Goal: Communication & Community: Participate in discussion

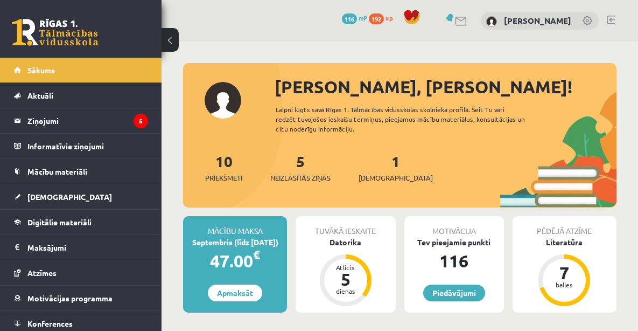
click at [291, 171] on div "5 Neizlasītās ziņas" at bounding box center [300, 166] width 60 height 33
click at [300, 168] on link "5 Neizlasītās ziņas" at bounding box center [300, 167] width 60 height 32
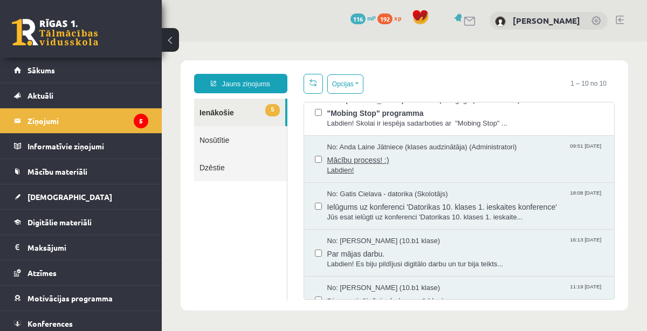
scroll to position [203, 0]
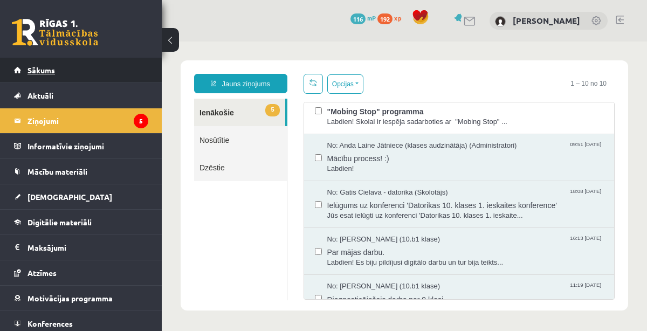
click at [63, 59] on link "Sākums" at bounding box center [81, 70] width 134 height 25
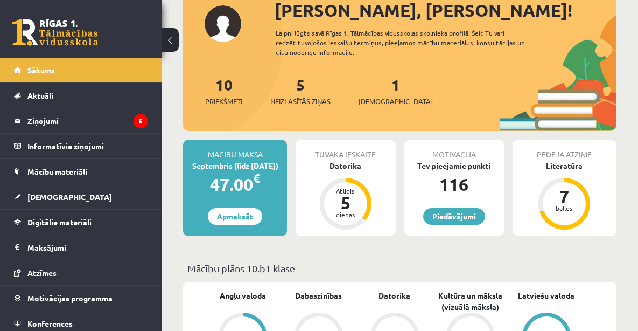
scroll to position [78, 0]
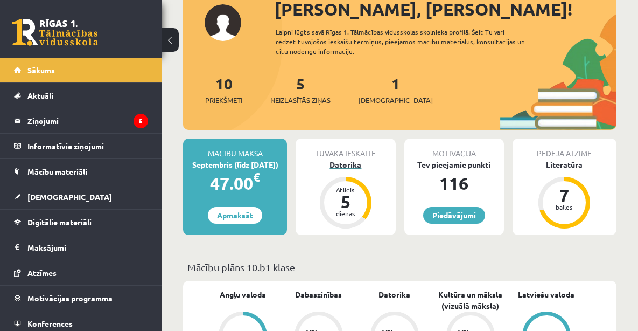
click at [355, 162] on div "Datorika" at bounding box center [346, 164] width 100 height 11
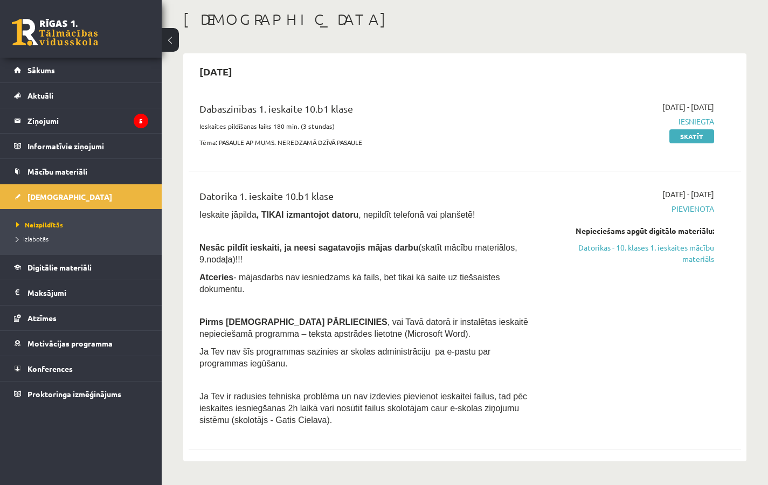
scroll to position [79, 0]
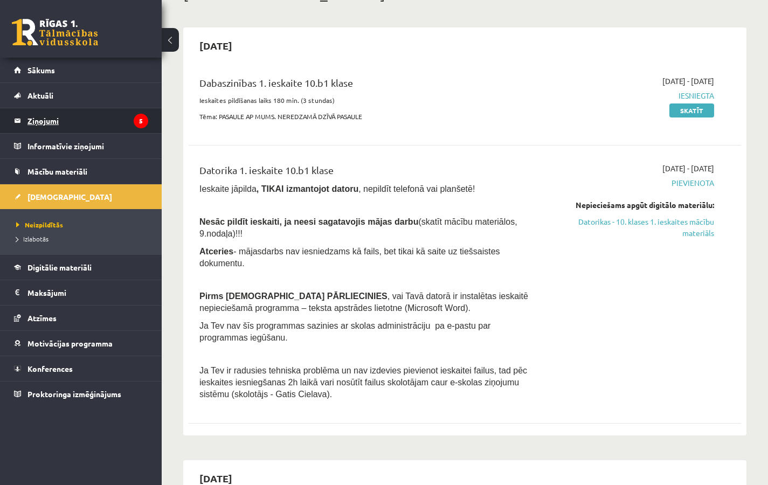
click at [59, 123] on legend "Ziņojumi 5" at bounding box center [87, 120] width 121 height 25
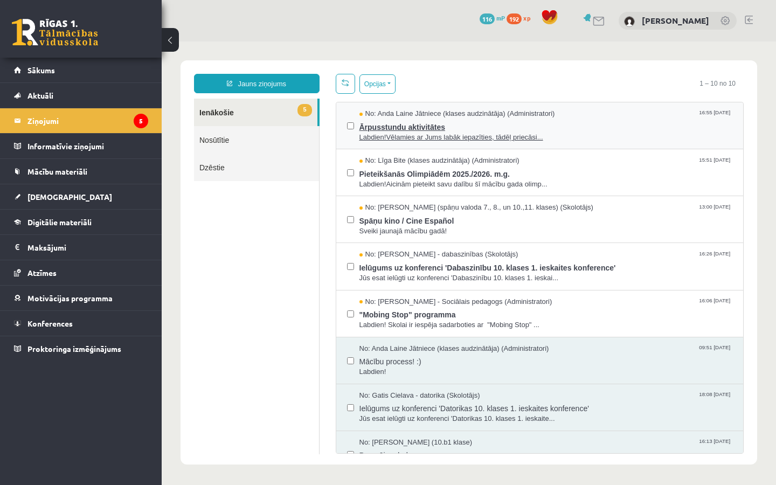
click at [459, 134] on span "Labdien!Vēlamies ar Jums labāk iepazīties, tādēļ priecāsi..." at bounding box center [545, 138] width 373 height 10
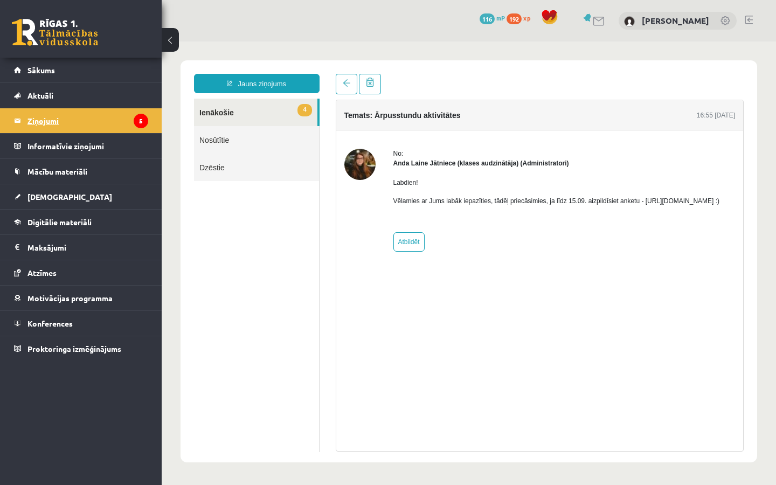
click at [70, 114] on legend "Ziņojumi 5" at bounding box center [87, 120] width 121 height 25
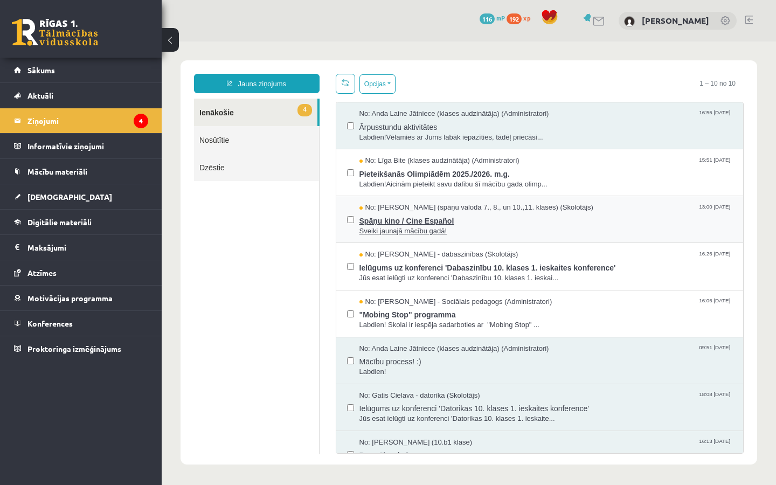
click at [413, 215] on span "Spāņu kino / Cine Español" at bounding box center [545, 219] width 373 height 13
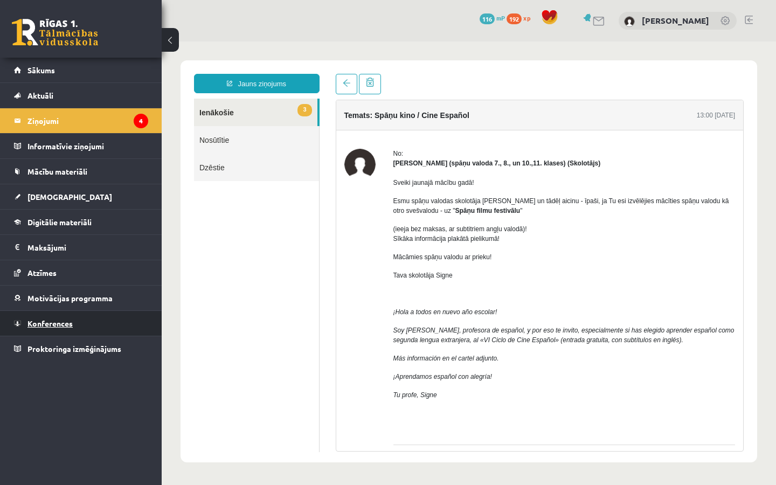
click at [40, 323] on span "Konferences" at bounding box center [49, 323] width 45 height 10
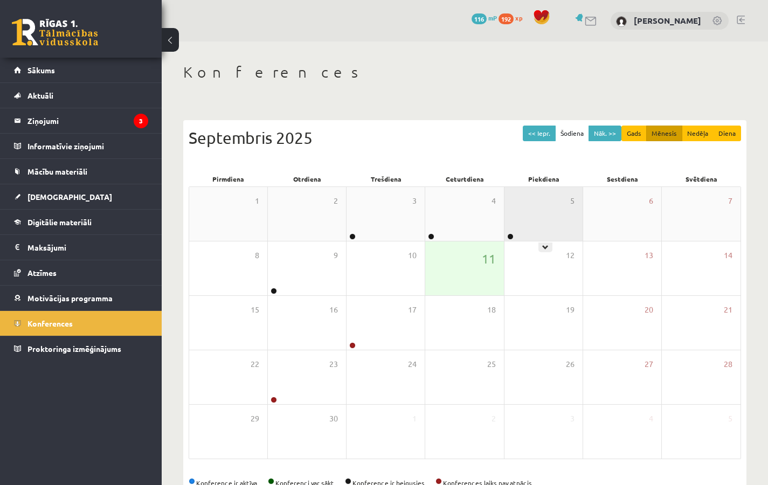
click at [537, 207] on div "5" at bounding box center [543, 214] width 78 height 54
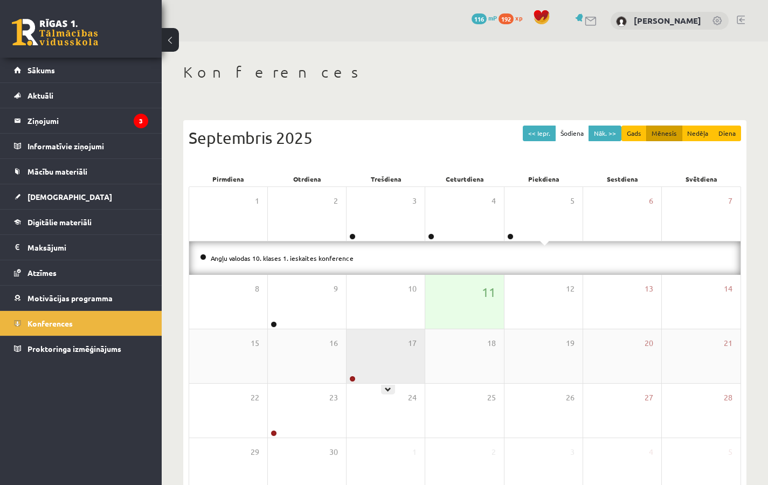
click at [376, 330] on div "17" at bounding box center [385, 356] width 78 height 54
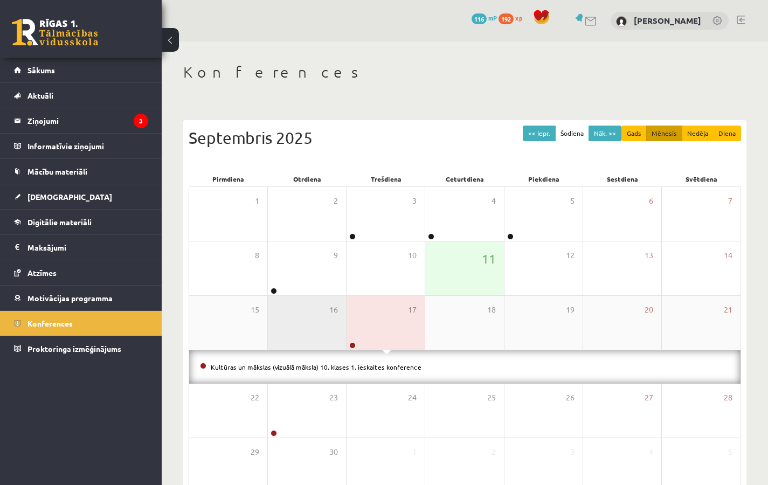
scroll to position [27, 0]
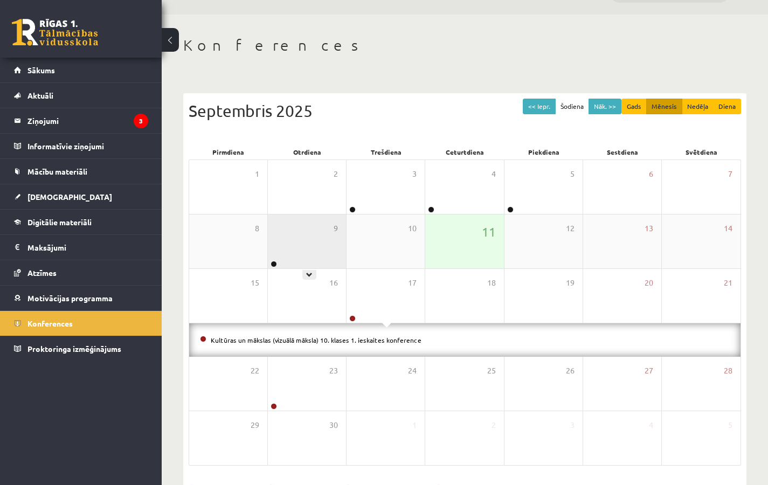
click at [325, 245] on div "9" at bounding box center [307, 241] width 78 height 54
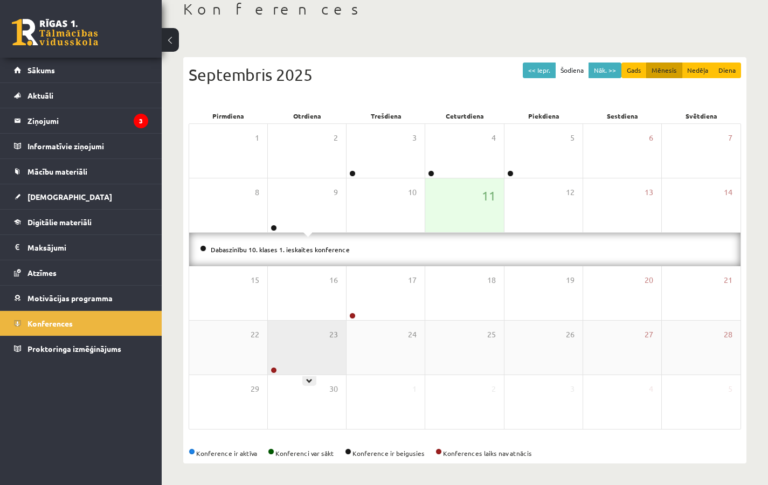
click at [289, 330] on div "23" at bounding box center [307, 348] width 78 height 54
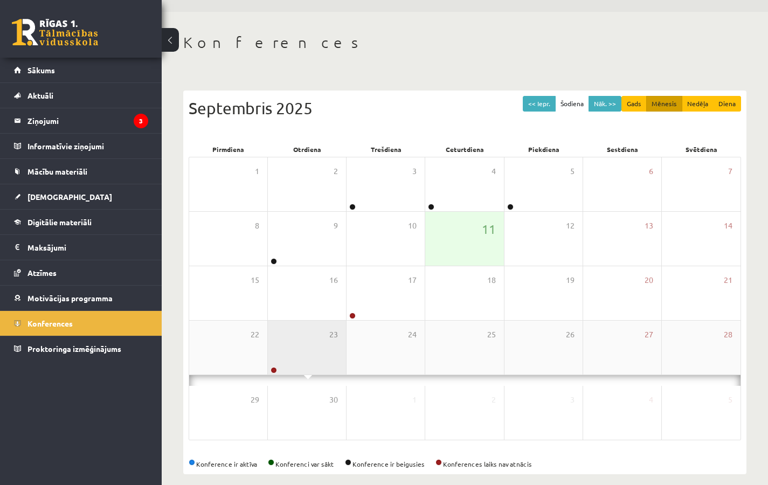
scroll to position [63, 0]
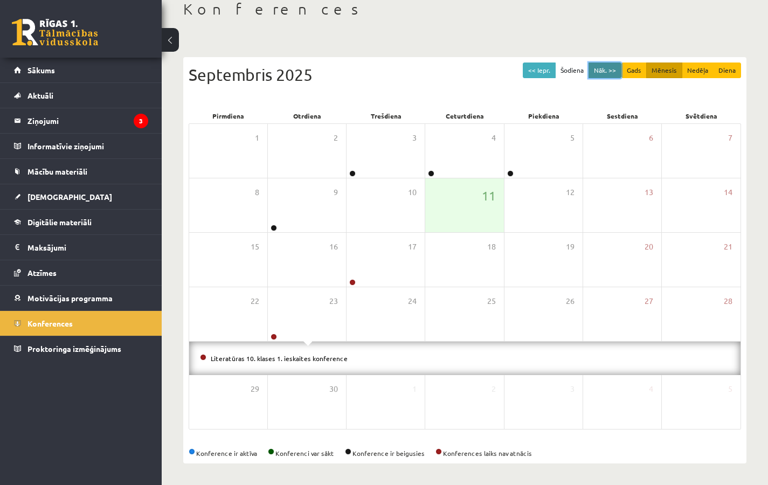
click at [602, 74] on button "Nāk. >>" at bounding box center [604, 71] width 33 height 16
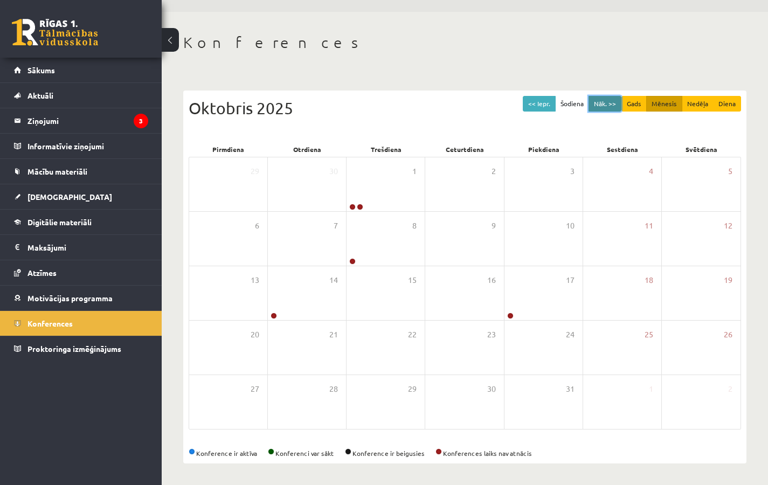
scroll to position [30, 0]
click at [380, 179] on div "1" at bounding box center [385, 184] width 78 height 54
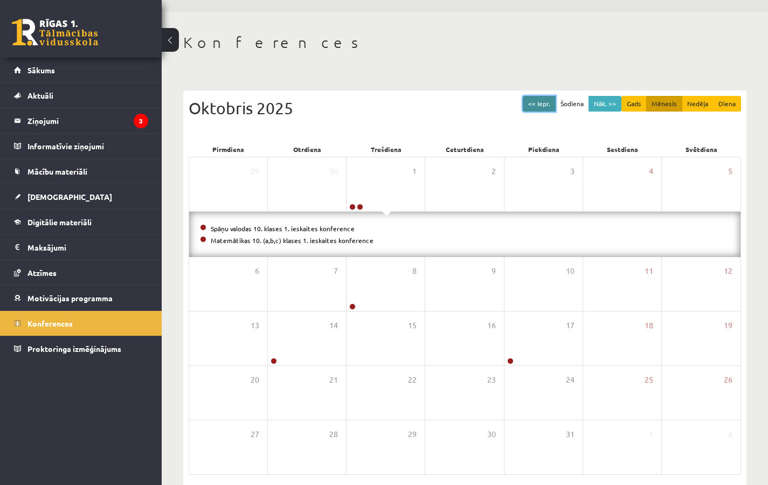
click at [546, 104] on button "<< Iepr." at bounding box center [539, 104] width 33 height 16
